Goal: Communication & Community: Answer question/provide support

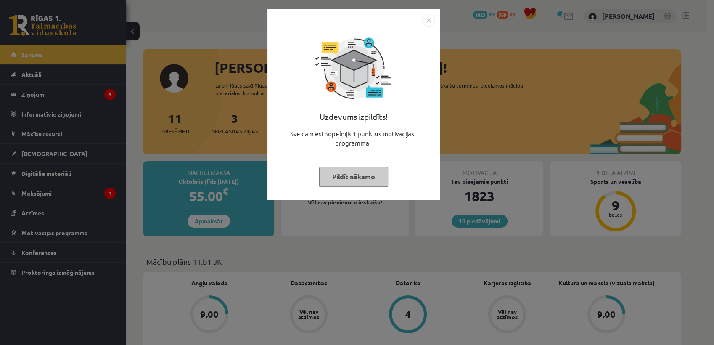
click at [371, 181] on button "Pildīt nākamo" at bounding box center [353, 176] width 69 height 19
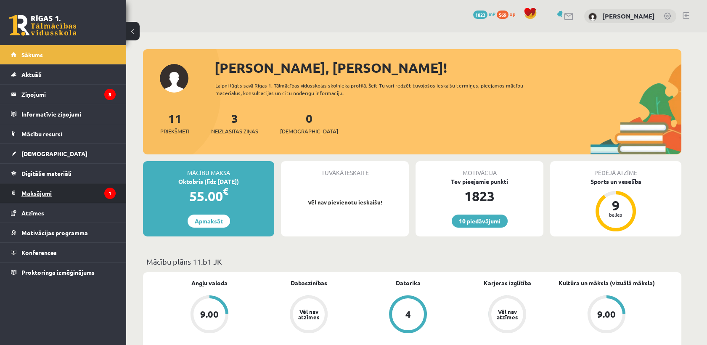
click at [74, 201] on legend "Maksājumi 1" at bounding box center [68, 192] width 94 height 19
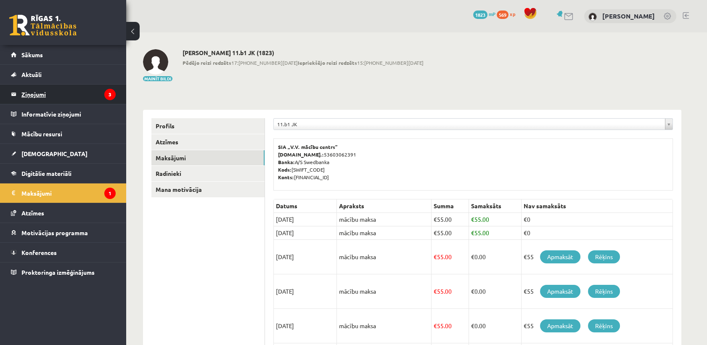
click at [101, 91] on legend "Ziņojumi 3" at bounding box center [68, 94] width 94 height 19
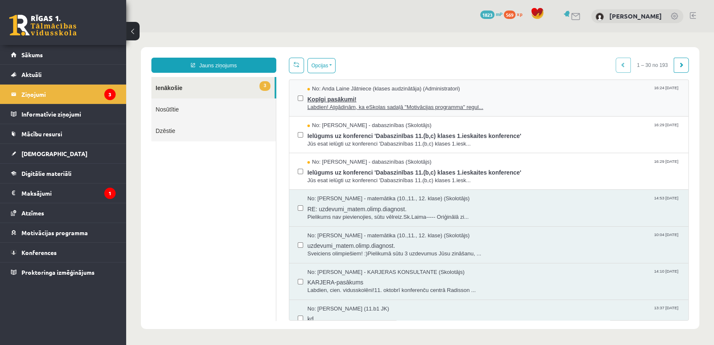
click at [404, 88] on span "No: Anda Laine Jātniece (klases audzinātāja) (Administratori)" at bounding box center [383, 89] width 153 height 8
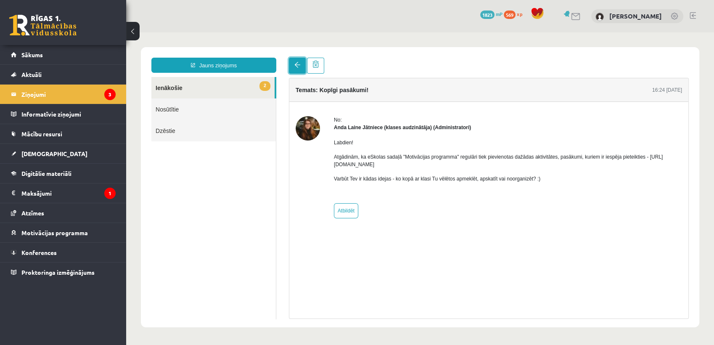
click at [289, 71] on link at bounding box center [297, 66] width 17 height 16
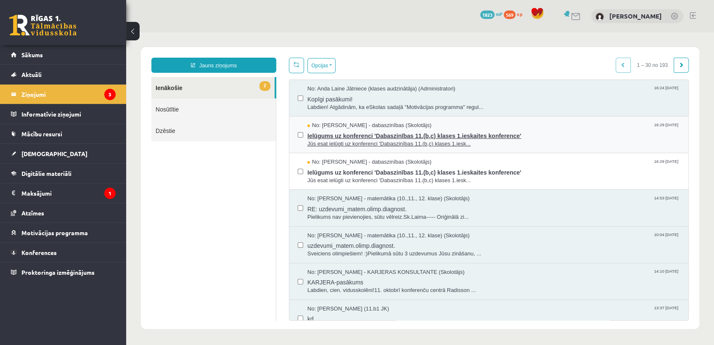
click at [390, 128] on span "No: Sanita Baumane - dabaszinības (Skolotājs)" at bounding box center [369, 126] width 124 height 8
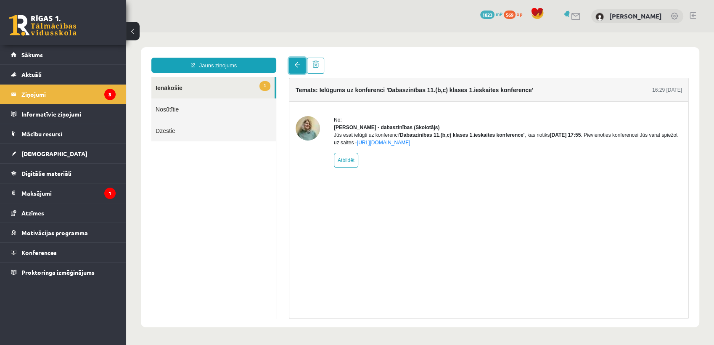
click at [298, 71] on link at bounding box center [297, 66] width 17 height 16
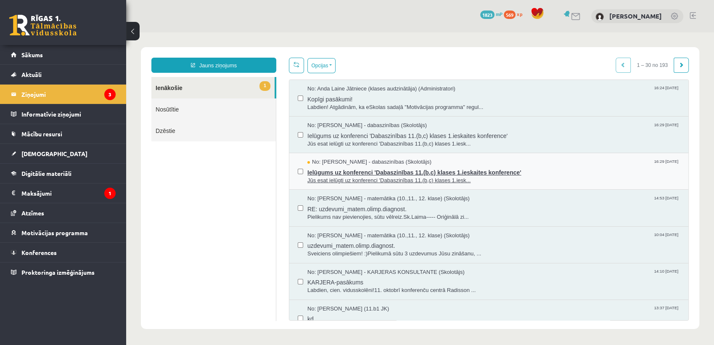
click at [396, 177] on span "Jūs esat ielūgti uz konferenci 'Dabaszinības 11.(b,c) klases 1.iesk..." at bounding box center [493, 181] width 373 height 8
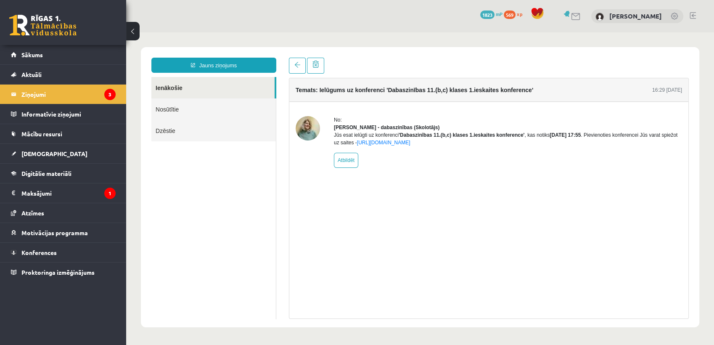
click at [299, 74] on div "Temats: Ielūgums uz konferenci 'Dabaszinības 11.(b,c) klases 1.ieskaites konfer…" at bounding box center [489, 188] width 413 height 261
click at [98, 61] on link "Sākums" at bounding box center [63, 54] width 105 height 19
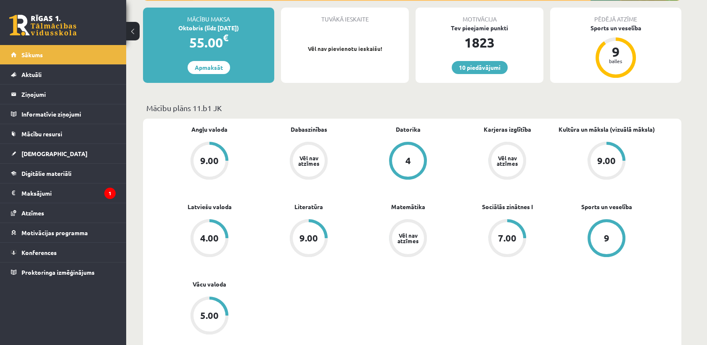
scroll to position [156, 0]
